Goal: Register for event/course

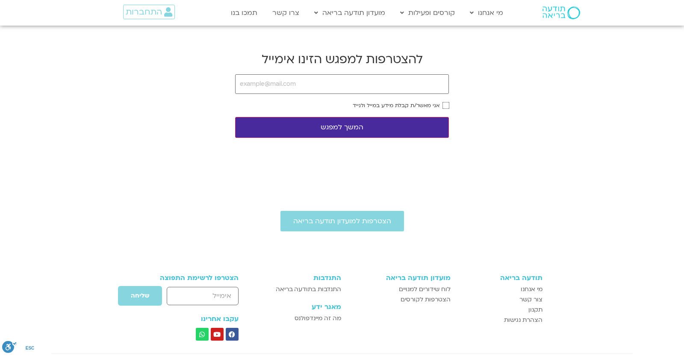
click at [557, 108] on body "דלג לתוכן Main Menu מי אנחנו מי אנחנו שאלות נפוצות מנחים ומנחות בתודעה בריאה מה…" at bounding box center [342, 229] width 684 height 458
click at [293, 88] on input "email" at bounding box center [342, 84] width 214 height 20
click at [285, 88] on input "email" at bounding box center [342, 84] width 214 height 20
click at [285, 87] on input "email" at bounding box center [342, 84] width 214 height 20
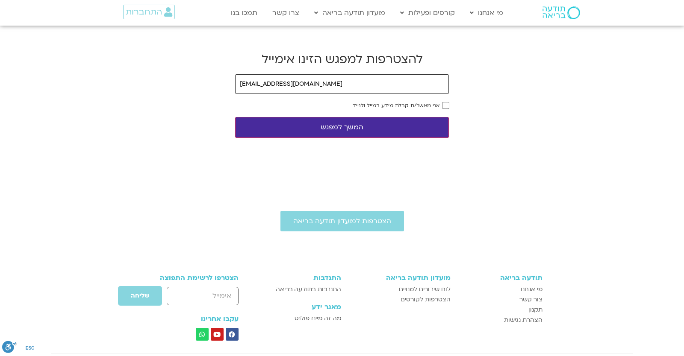
type input "yonatanrf3@gmail.com"
click at [408, 106] on label "אני מאשר/ת קבלת מידע במייל ולנייד" at bounding box center [396, 106] width 87 height 6
click at [410, 122] on button "המשך למפגש" at bounding box center [342, 127] width 214 height 21
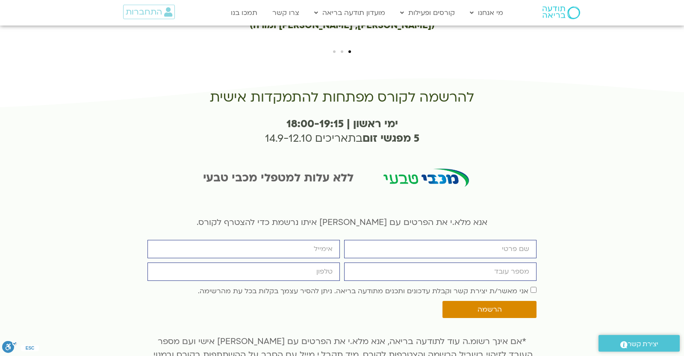
scroll to position [1906, 0]
click at [461, 240] on input "firstname" at bounding box center [440, 249] width 192 height 18
click at [437, 240] on input "firstname" at bounding box center [440, 249] width 192 height 18
click at [433, 240] on input "firstname" at bounding box center [440, 249] width 192 height 18
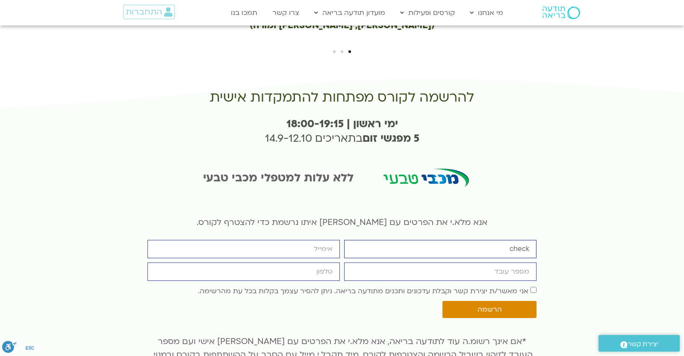
type input "check"
click at [435, 263] on input "מספר עובד" at bounding box center [440, 272] width 192 height 18
type input "6904636"
click at [313, 240] on input "email" at bounding box center [243, 249] width 192 height 18
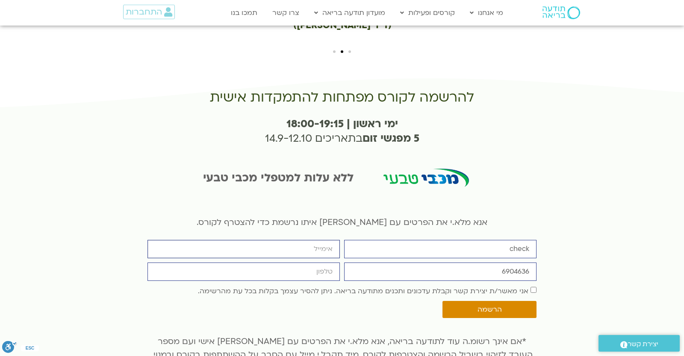
click at [313, 240] on input "email" at bounding box center [243, 249] width 192 height 18
type input "[EMAIL_ADDRESS][DOMAIN_NAME]"
click at [308, 263] on input "cellphone" at bounding box center [243, 272] width 192 height 18
type input "0546099041"
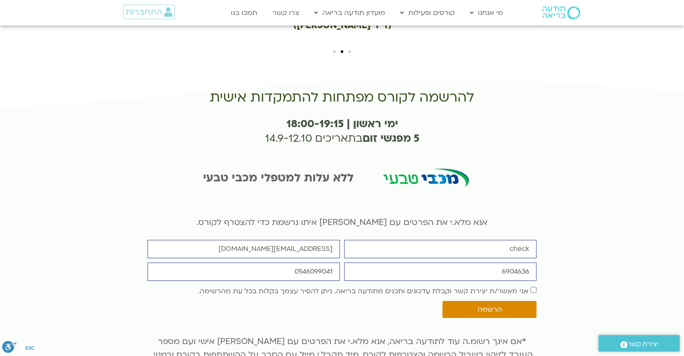
click at [332, 287] on label "אני מאשר/ת יצירת קשר וקבלת עדכונים ותכנים מתודעה בריאה. ניתן להסיר עצמך בקלות ב…" at bounding box center [363, 291] width 330 height 9
click at [477, 306] on span "הרשמה" at bounding box center [488, 310] width 73 height 8
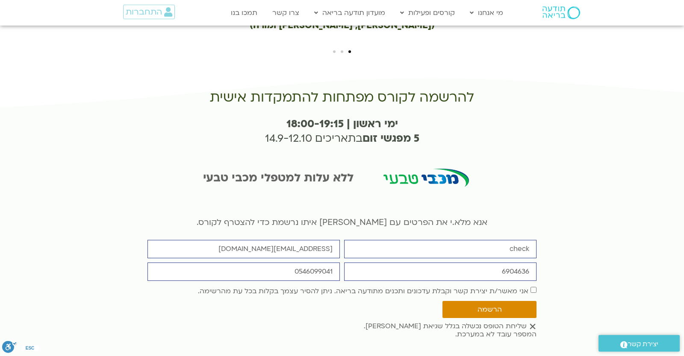
scroll to position [1831, 0]
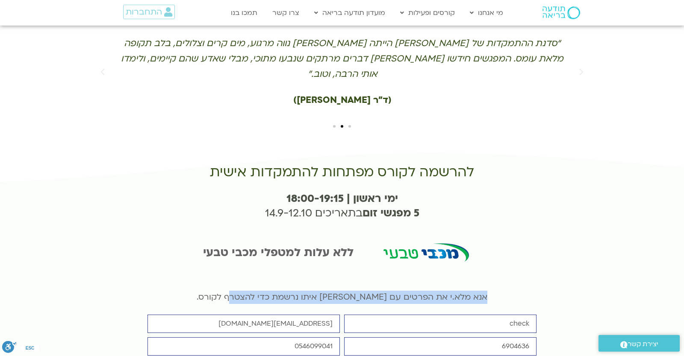
drag, startPoint x: 222, startPoint y: 235, endPoint x: 463, endPoint y: 232, distance: 241.4
click at [463, 291] on p "אנא מלא.י את הפרטים עם [PERSON_NAME] איתו נרשמת כדי להצטרף לקורס." at bounding box center [341, 297] width 389 height 13
click at [448, 291] on p "אנא מלא.י את הפרטים עם [PERSON_NAME] איתו נרשמת כדי להצטרף לקורס." at bounding box center [341, 297] width 389 height 13
drag, startPoint x: 214, startPoint y: 232, endPoint x: 479, endPoint y: 233, distance: 265.3
click at [479, 291] on p "אנא מלא.י את הפרטים עם [PERSON_NAME] איתו נרשמת כדי להצטרף לקורס." at bounding box center [341, 297] width 389 height 13
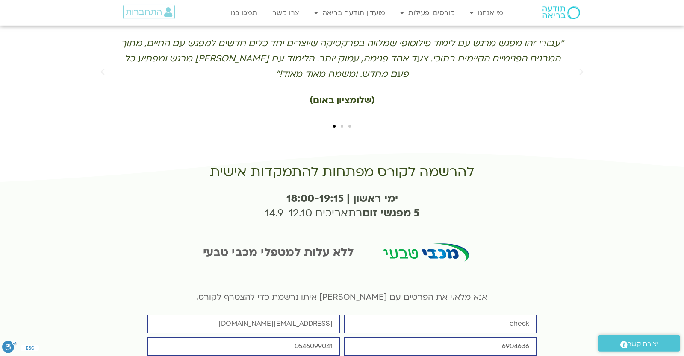
click at [479, 291] on p "אנא מלא.י את הפרטים עם [PERSON_NAME] איתו נרשמת כדי להצטרף לקורס." at bounding box center [341, 297] width 389 height 13
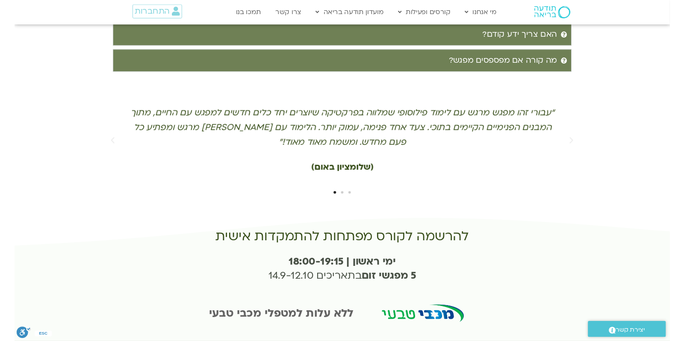
scroll to position [1906, 0]
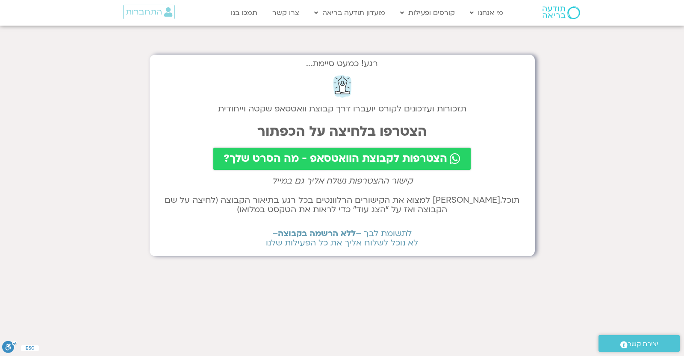
click at [317, 252] on div "רגע! כמעט סיימת... תזכורות ועדכונים לקורס יועברו דרך קבוצת וואטסאפ שקטה וייחודי…" at bounding box center [342, 156] width 385 height 202
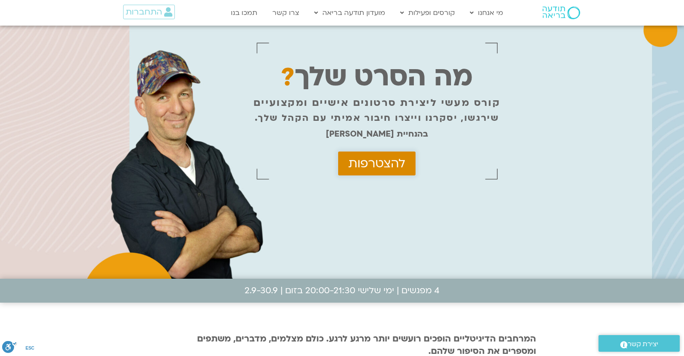
click at [355, 166] on span "להצטרפות" at bounding box center [376, 164] width 57 height 14
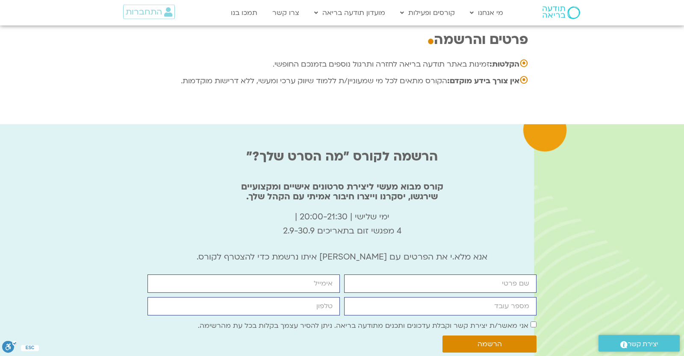
scroll to position [2766, 0]
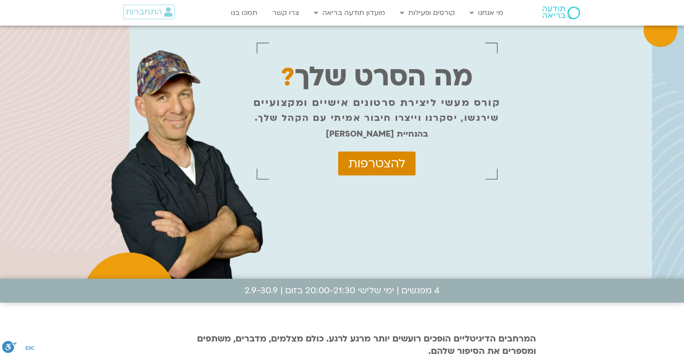
scroll to position [2784, 0]
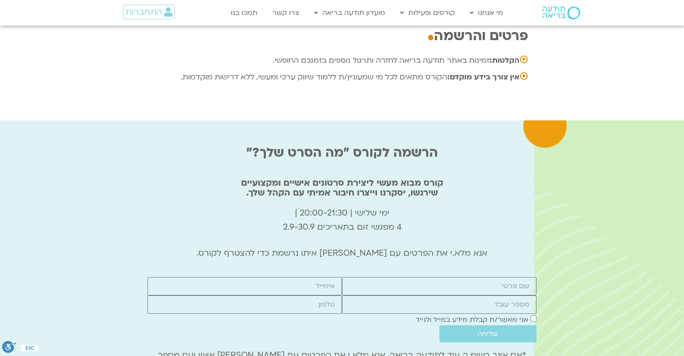
click at [414, 277] on div "firstname email מספר עובד cellphone אישור דיוור אני מאשר/ת קבלת מידע במייל ולני…" at bounding box center [341, 309] width 389 height 65
click at [416, 277] on div "firstname email מספר עובד cellphone אישור דיוור אני מאשר/ת קבלת מידע במייל ולני…" at bounding box center [341, 309] width 389 height 65
click at [418, 277] on input "firstname" at bounding box center [439, 286] width 194 height 18
type input "check"
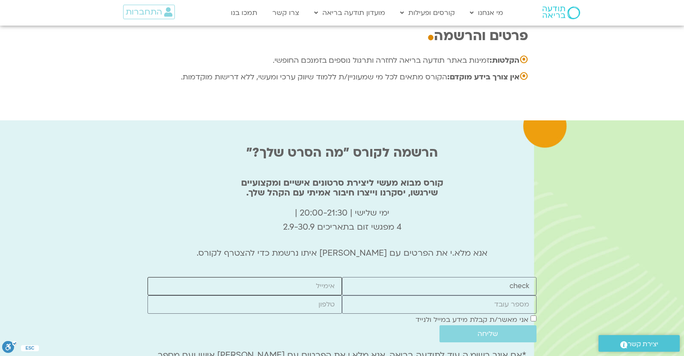
click at [317, 277] on input "email" at bounding box center [244, 286] width 194 height 18
type input "yonatanrf3@gmail.com"
click at [391, 296] on input "מספר עובד" at bounding box center [439, 305] width 194 height 18
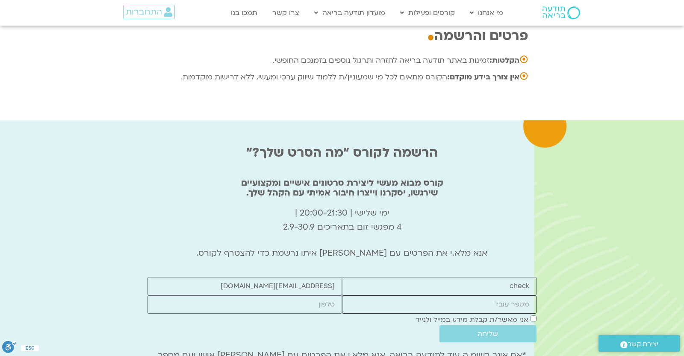
click at [399, 296] on input "מספר עובד" at bounding box center [439, 305] width 194 height 18
click at [417, 296] on input "מספר עובד" at bounding box center [439, 305] width 194 height 18
type input "1"
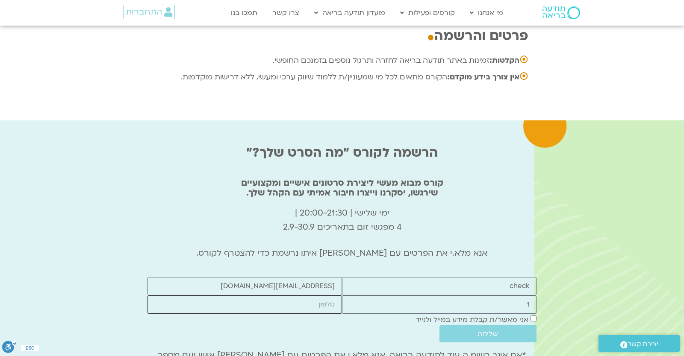
click at [322, 296] on input "cellphone" at bounding box center [244, 305] width 194 height 18
click at [322, 314] on div "אישור דיוור אני מאשר/ת קבלת מידע במייל ולנייד" at bounding box center [341, 320] width 389 height 12
click at [323, 296] on input "cellphone" at bounding box center [244, 305] width 194 height 18
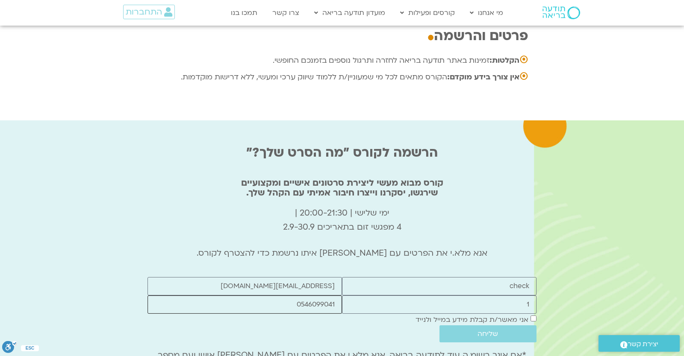
type input "0546099041"
click at [446, 315] on label "אני מאשר/ת קבלת מידע במייל ולנייד" at bounding box center [471, 319] width 113 height 9
click at [445, 326] on button "שליחה" at bounding box center [487, 334] width 97 height 17
click at [427, 277] on div "firstname check email yonatanrf3@gmail.com מספר עובד 1 cellphone 0546099041 איש…" at bounding box center [341, 309] width 389 height 65
click at [297, 277] on input "yonatanrf3@gmail.com" at bounding box center [244, 286] width 194 height 18
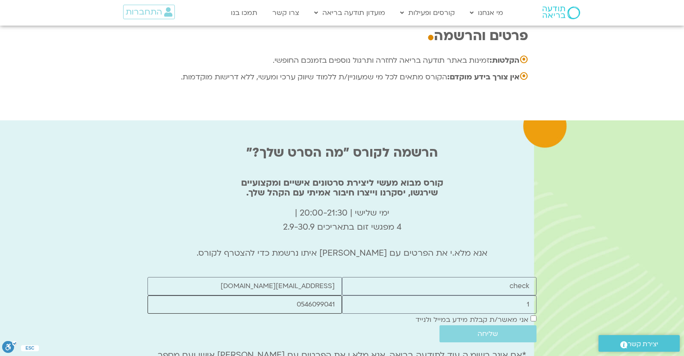
click at [307, 296] on input "0546099041" at bounding box center [244, 305] width 194 height 18
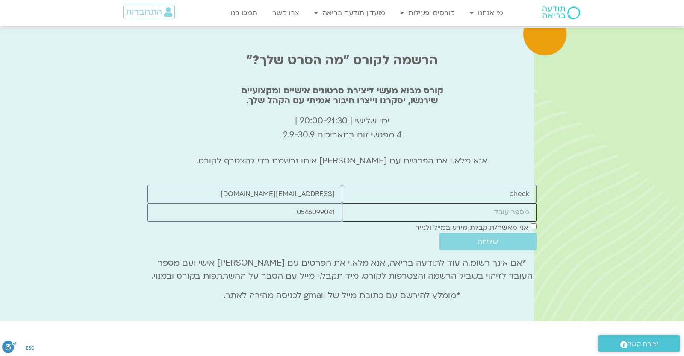
click at [473, 203] on input "מספר עובד" at bounding box center [439, 212] width 194 height 18
click at [475, 203] on input "מספר עובד" at bounding box center [439, 212] width 194 height 18
type input "1"
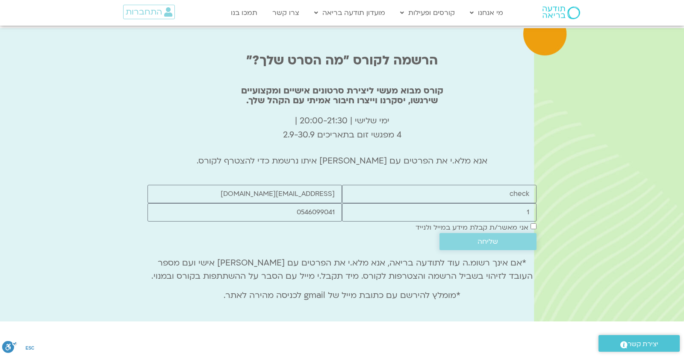
click at [501, 238] on span "שליחה" at bounding box center [487, 242] width 77 height 8
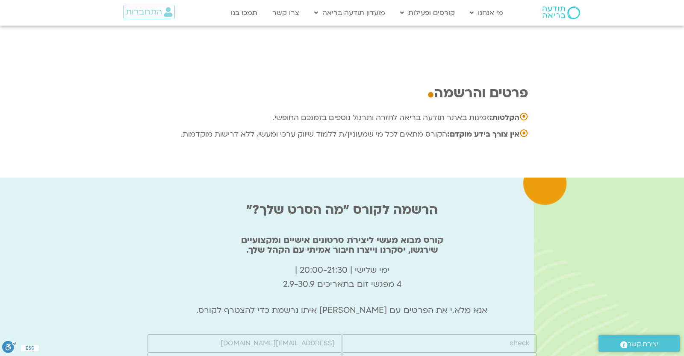
scroll to position [2801, 0]
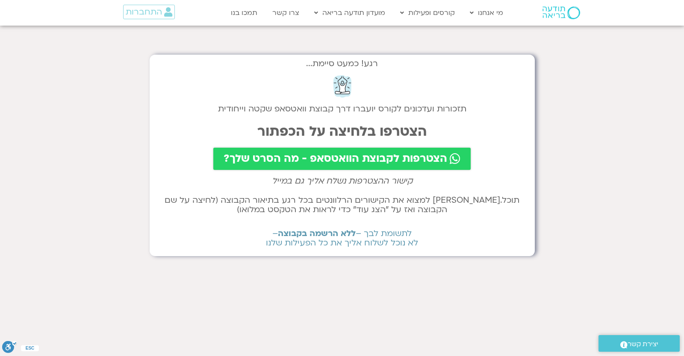
click at [318, 157] on span "הצטרפות לקבוצת הוואטסאפ - מה הסרט שלך?" at bounding box center [334, 159] width 223 height 12
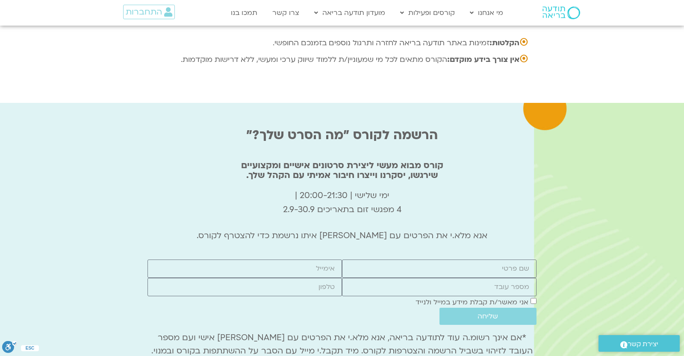
scroll to position [2801, 0]
drag, startPoint x: 252, startPoint y: 49, endPoint x: 247, endPoint y: 42, distance: 7.9
click at [254, 126] on b "הרשמה לקורס "מה הסרט שלך?"" at bounding box center [341, 135] width 191 height 18
drag, startPoint x: 247, startPoint y: 42, endPoint x: 347, endPoint y: 50, distance: 100.7
click at [347, 126] on b "הרשמה לקורס "מה הסרט שלך?"" at bounding box center [341, 135] width 191 height 18
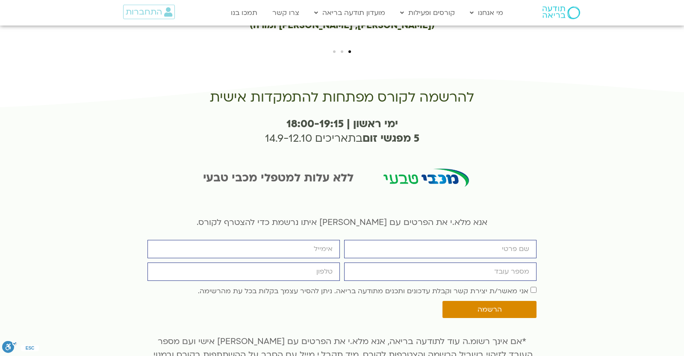
click at [394, 240] on input "firstname" at bounding box center [440, 249] width 192 height 18
click at [402, 240] on input "firstname" at bounding box center [440, 249] width 192 height 18
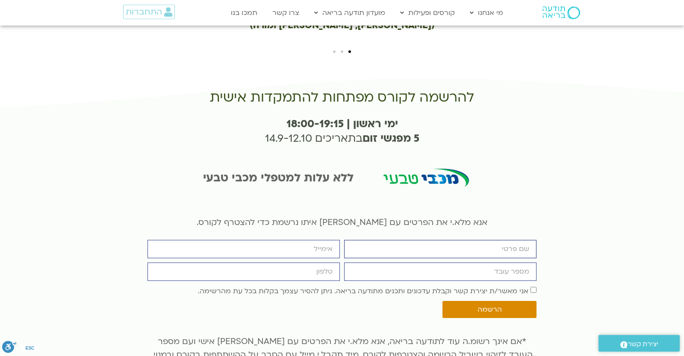
click at [406, 240] on input "firstname" at bounding box center [440, 249] width 192 height 18
type input "check"
click at [294, 240] on input "email" at bounding box center [243, 249] width 192 height 18
type input "[EMAIL_ADDRESS][DOMAIN_NAME]"
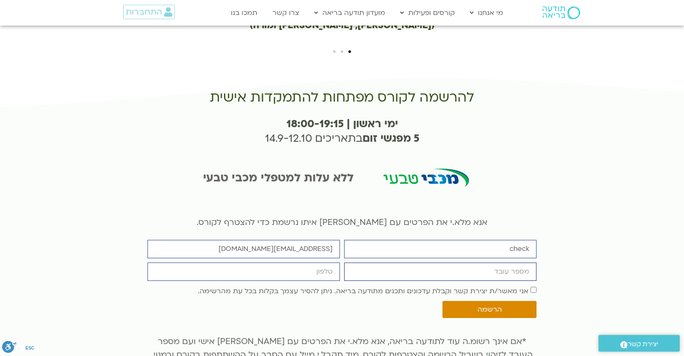
click at [386, 263] on input "מספר עובד" at bounding box center [440, 272] width 192 height 18
type input "6904636"
click at [388, 240] on div "firstname check email yonatanrf3@gmail.com מספר עובד 6904636 cellphone אישור די…" at bounding box center [341, 281] width 393 height 82
click at [292, 263] on input "cellphone" at bounding box center [243, 272] width 192 height 18
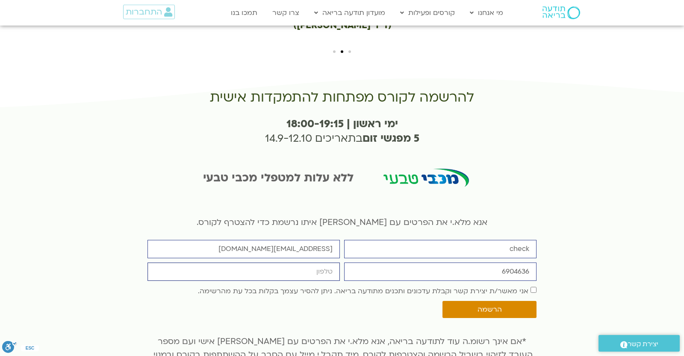
click at [292, 263] on input "cellphone" at bounding box center [243, 272] width 192 height 18
type input "0546099041"
click at [420, 287] on label "אני מאשר/ת יצירת קשר וקבלת עדכונים ותכנים מתודעה בריאה. ניתן להסיר עצמך בקלות ב…" at bounding box center [363, 291] width 330 height 9
click at [456, 306] on span "הרשמה" at bounding box center [488, 310] width 73 height 8
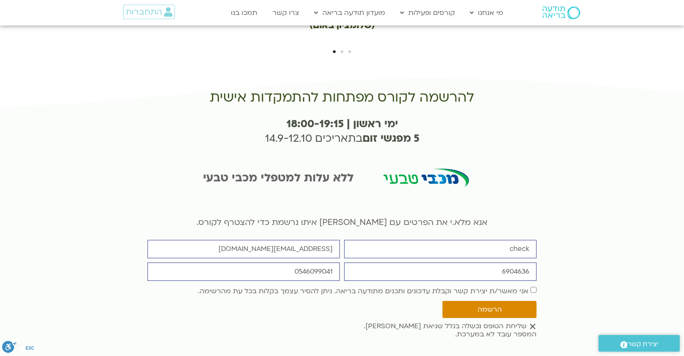
scroll to position [1607, 0]
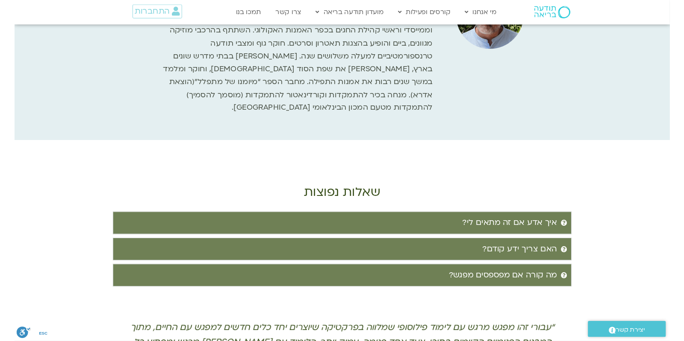
scroll to position [1831, 0]
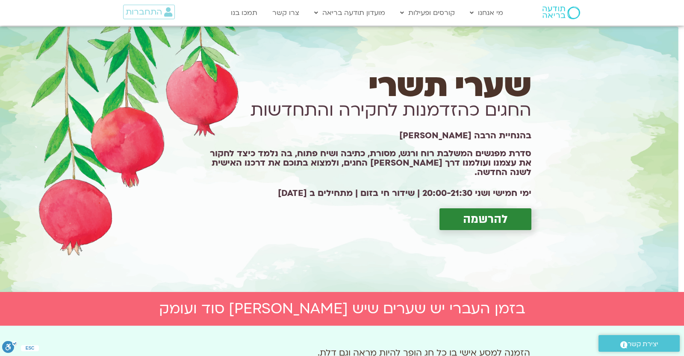
click at [473, 215] on span "להרשמה" at bounding box center [485, 219] width 45 height 13
